Goal: Obtain resource: Obtain resource

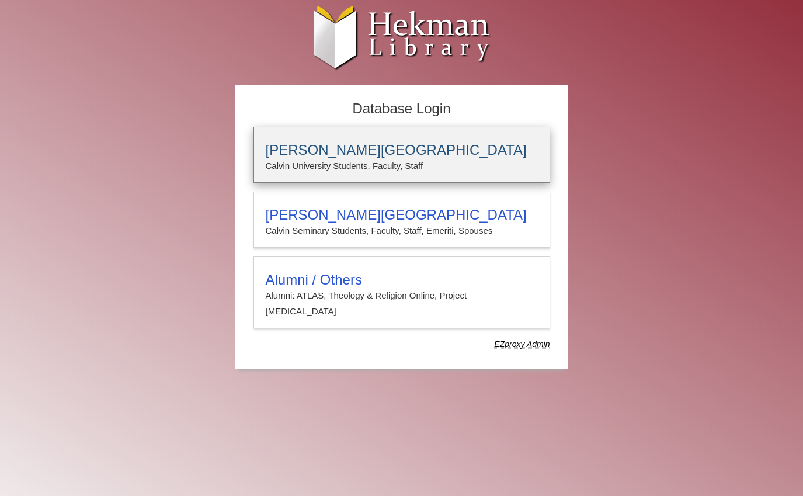
type input "*****"
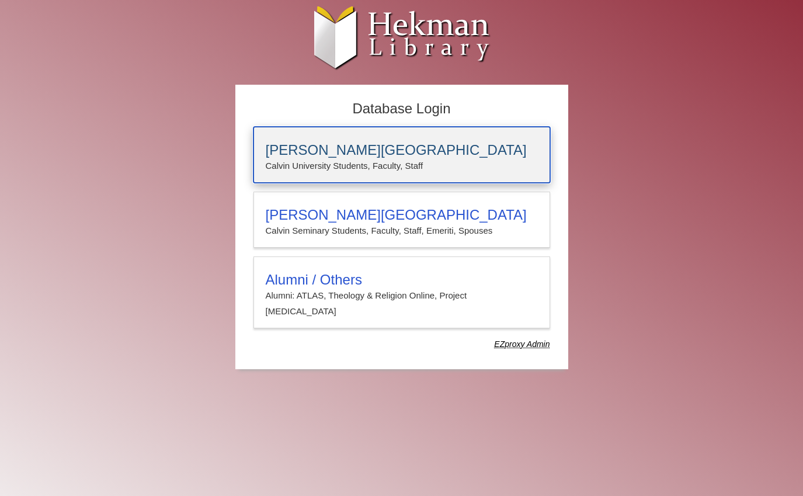
click at [438, 147] on h3 "[PERSON_NAME][GEOGRAPHIC_DATA]" at bounding box center [402, 150] width 272 height 16
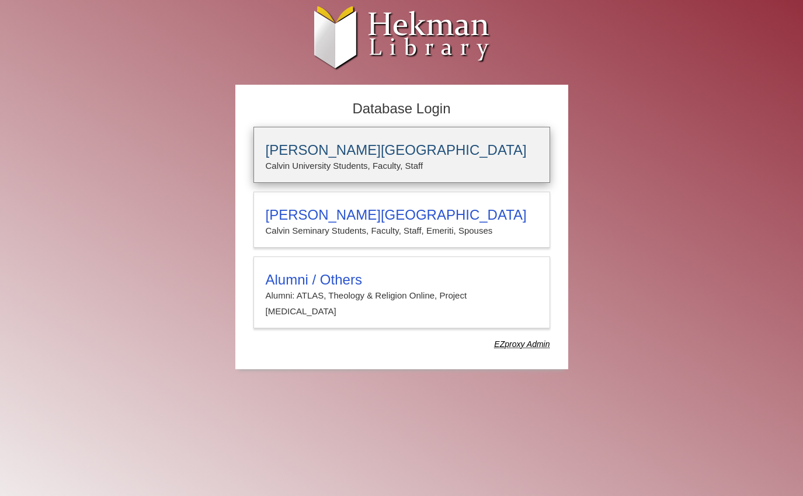
type input "*****"
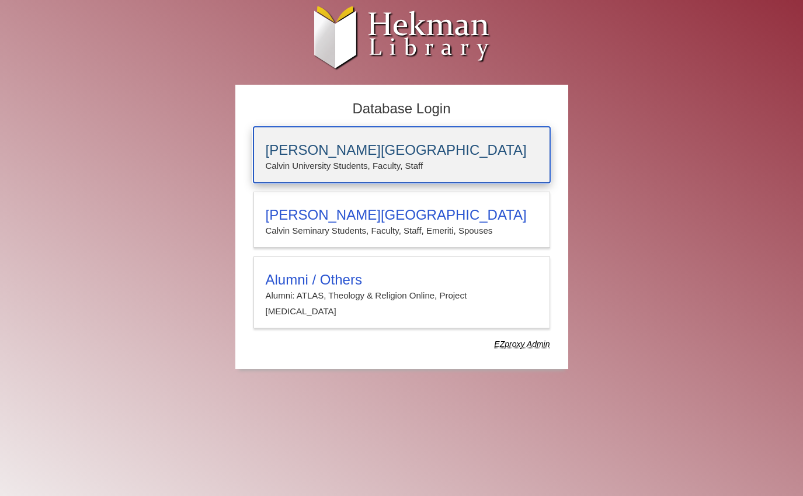
click at [292, 154] on h3 "[PERSON_NAME][GEOGRAPHIC_DATA]" at bounding box center [402, 150] width 272 height 16
